Goal: Information Seeking & Learning: Learn about a topic

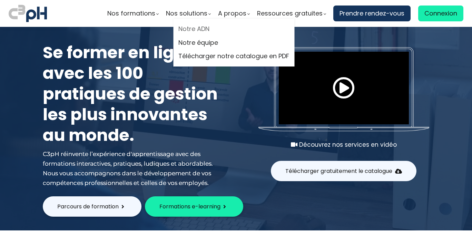
click at [198, 30] on link "Notre ADN" at bounding box center [233, 29] width 111 height 10
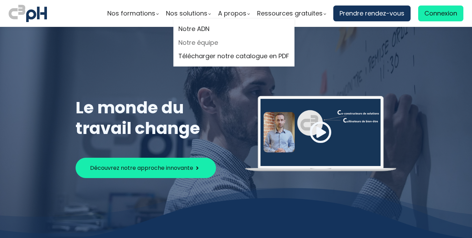
scroll to position [1722, 0]
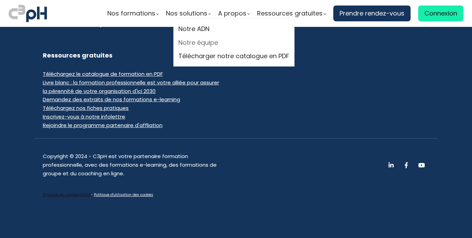
click at [203, 43] on link "Notre équipe" at bounding box center [233, 43] width 111 height 10
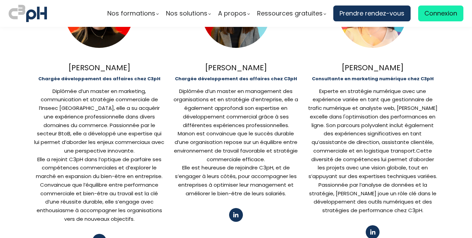
scroll to position [486, 0]
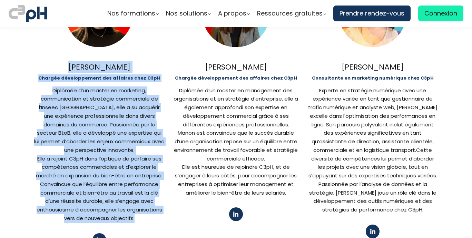
drag, startPoint x: 70, startPoint y: 54, endPoint x: 154, endPoint y: 213, distance: 179.4
click at [154, 213] on div "Clara Louche Chargée développement des affaires chez C3pH Diplômée d’un master …" at bounding box center [99, 120] width 130 height 294
copy div "Clara Louche Chargée développement des affaires chez C3pH Diplômée d’un master …"
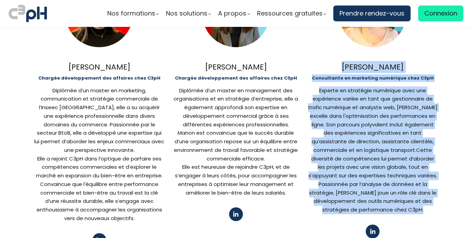
drag, startPoint x: 339, startPoint y: 53, endPoint x: 392, endPoint y: 204, distance: 160.5
click at [392, 204] on div "Sofia Hedadji Consultante en marketing numérique chez C3pH Experte en stratégie…" at bounding box center [372, 120] width 130 height 294
copy div "Sofia Hedadji Consultante en marketing numérique chez C3pH Experte en stratégie…"
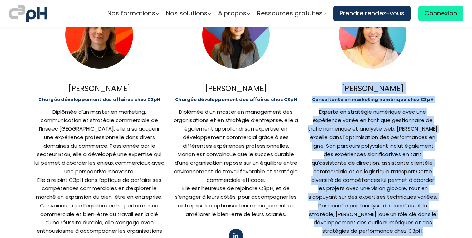
scroll to position [470, 0]
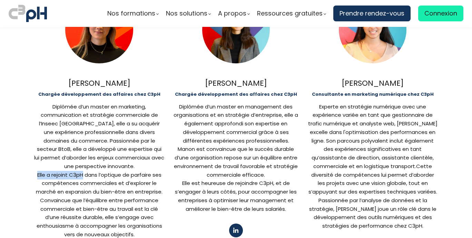
drag, startPoint x: 33, startPoint y: 157, endPoint x: 82, endPoint y: 155, distance: 48.7
click at [82, 171] on div "Elle a rejoint C3pH dans l’optique de parfaire ses compétences commerciales et …" at bounding box center [99, 205] width 130 height 68
copy div "Elle a rejoint C3pH"
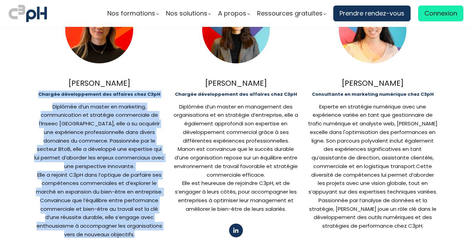
drag, startPoint x: 40, startPoint y: 75, endPoint x: 140, endPoint y: 232, distance: 185.9
click at [140, 232] on div "Clara Louche Chargée développement des affaires chez C3pH Diplômée d’un master …" at bounding box center [99, 136] width 130 height 294
copy div "Chargée développement des affaires chez C3pH Diplômée d’un master en marketing,…"
